Goal: Information Seeking & Learning: Understand process/instructions

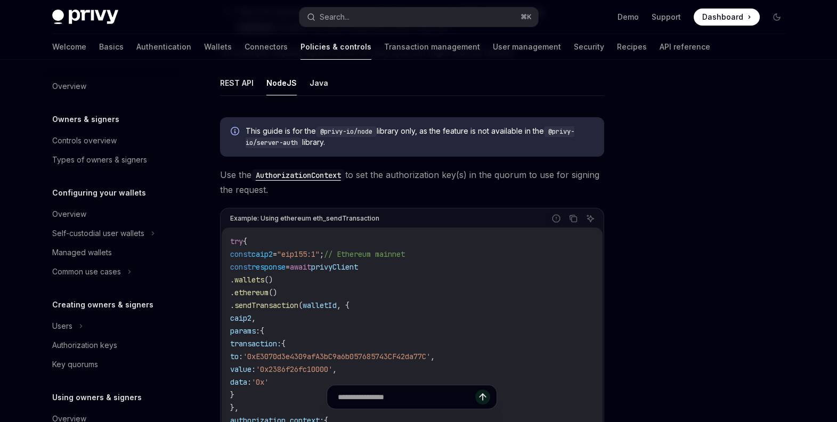
scroll to position [327, 0]
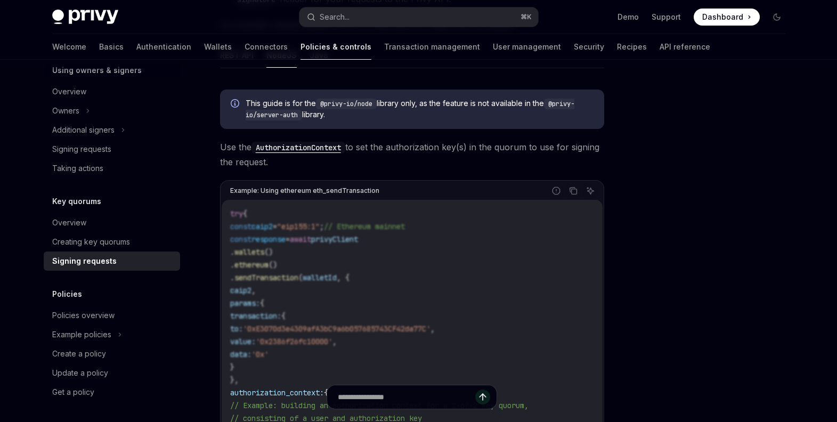
click at [712, 198] on div at bounding box center [713, 251] width 162 height 341
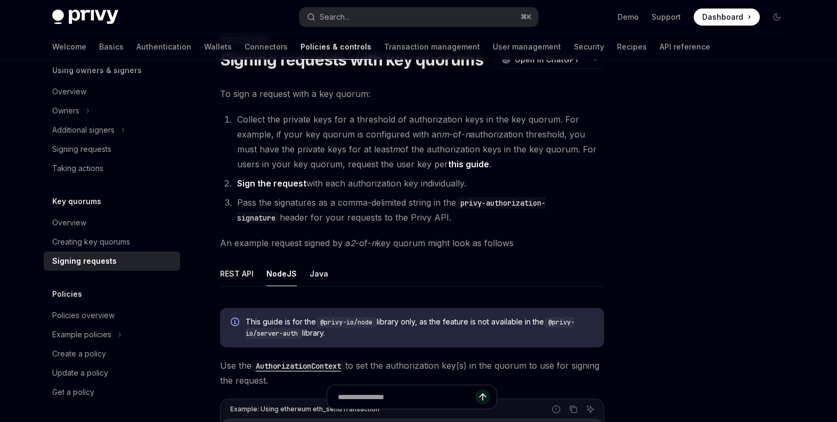
scroll to position [45, 0]
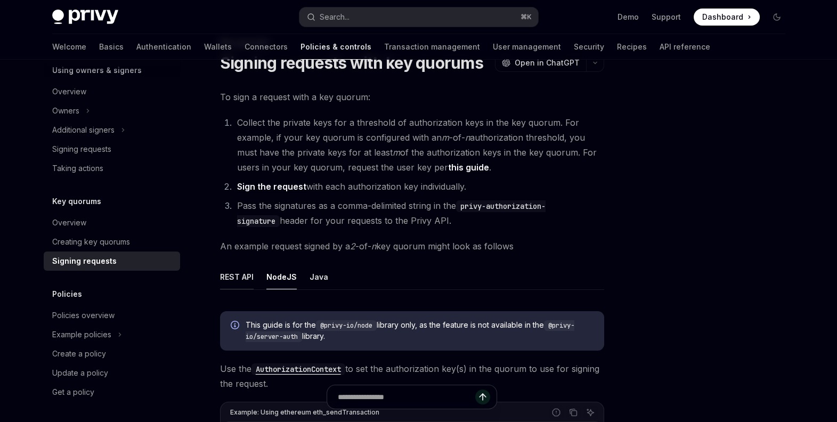
click at [235, 278] on button "REST API" at bounding box center [237, 276] width 34 height 25
type textarea "*"
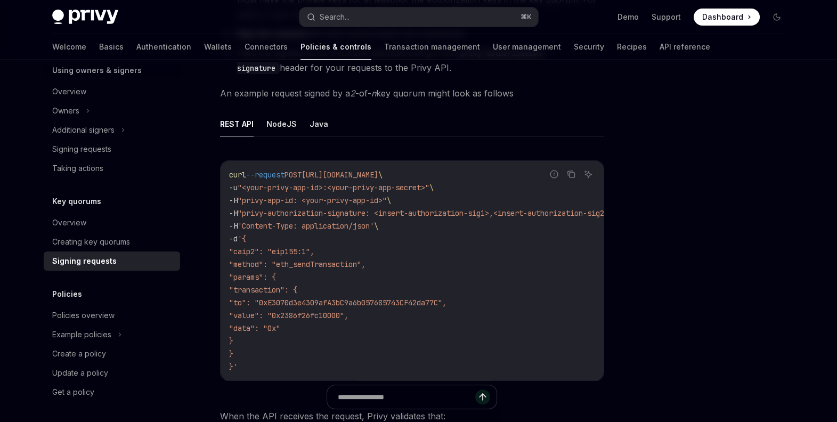
scroll to position [197, 0]
click at [650, 222] on div at bounding box center [713, 251] width 162 height 341
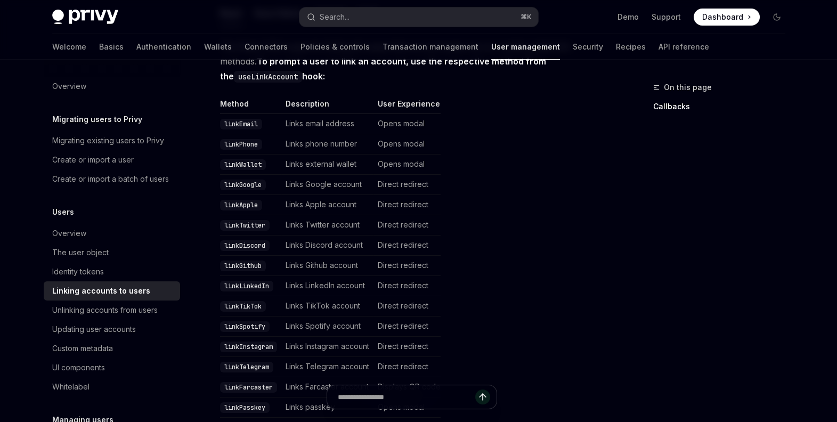
scroll to position [241, 0]
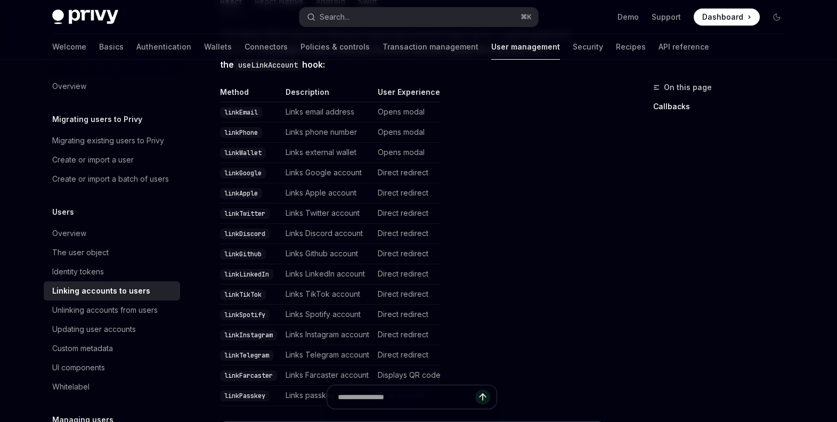
click at [254, 350] on code "linkTelegram" at bounding box center [246, 355] width 53 height 11
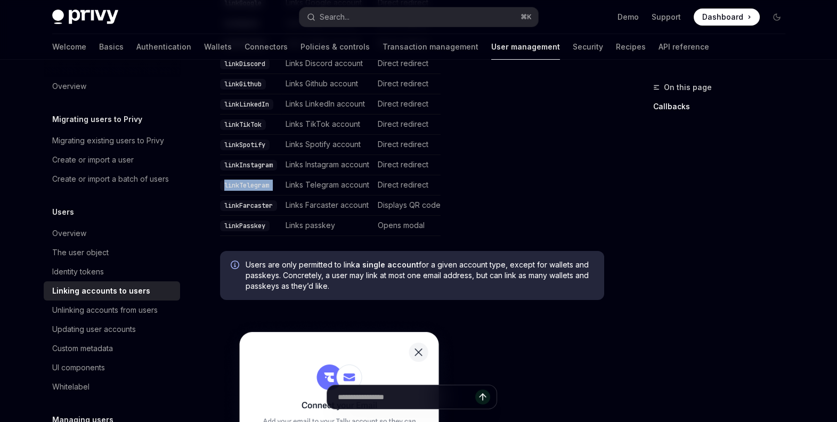
scroll to position [421, 0]
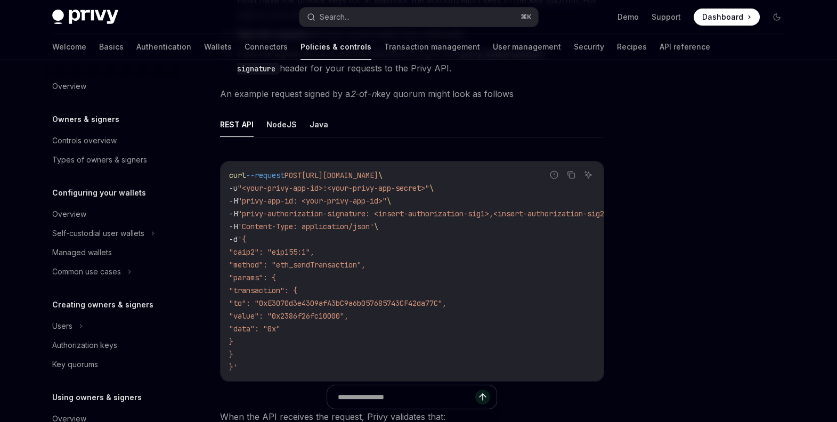
scroll to position [0, 67]
